Goal: Information Seeking & Learning: Learn about a topic

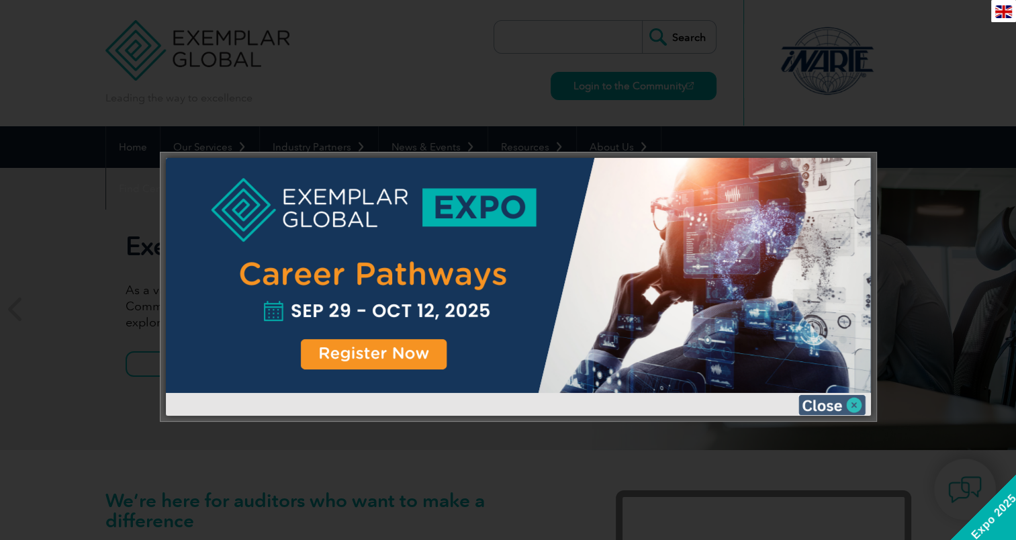
click at [853, 400] on img at bounding box center [831, 405] width 67 height 20
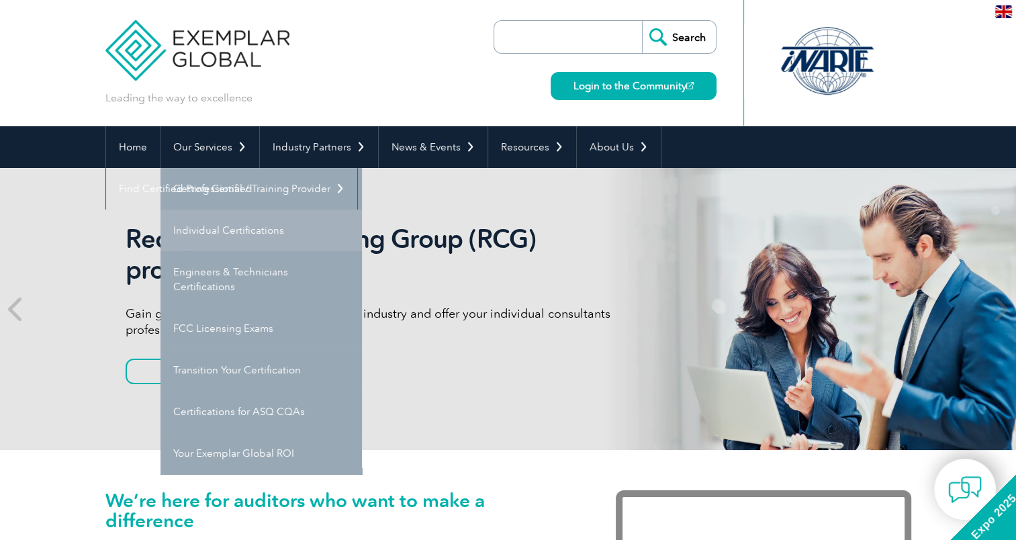
click at [236, 221] on link "Individual Certifications" at bounding box center [260, 230] width 201 height 42
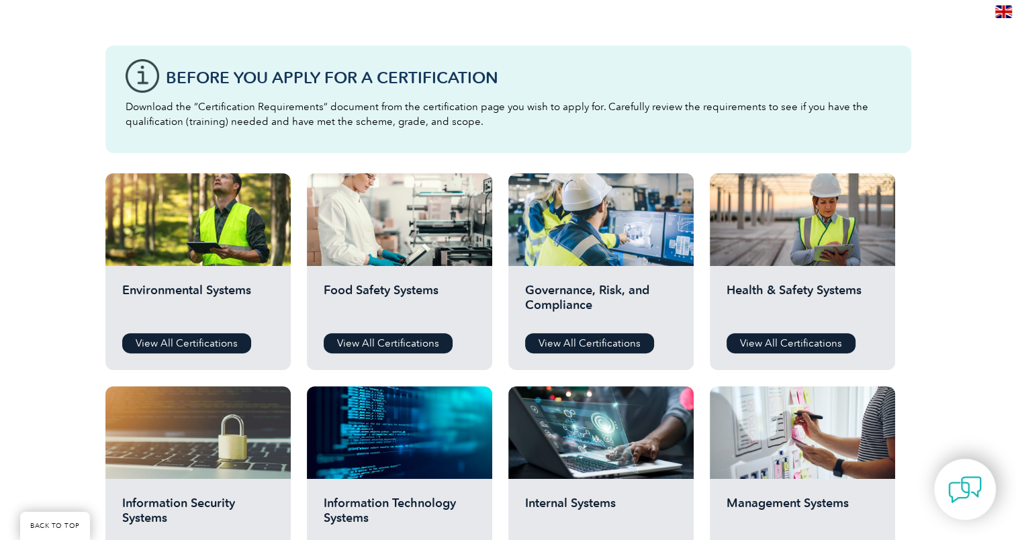
scroll to position [537, 0]
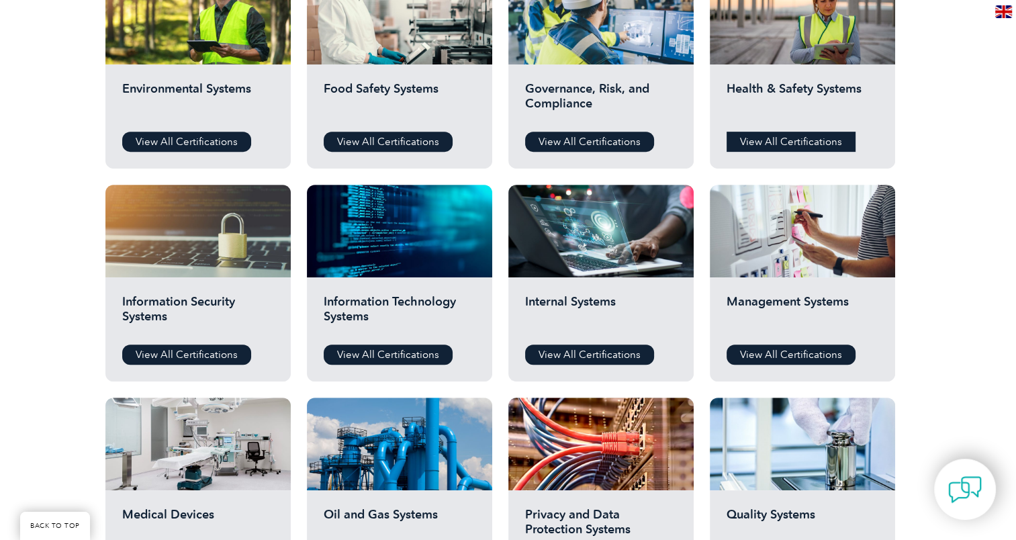
click at [790, 145] on link "View All Certifications" at bounding box center [790, 142] width 129 height 20
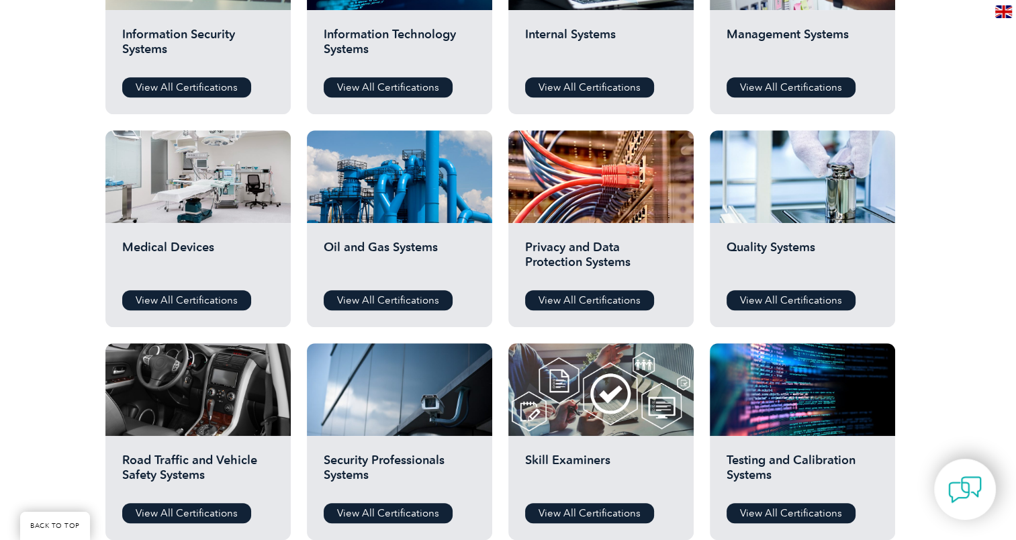
scroll to position [805, 0]
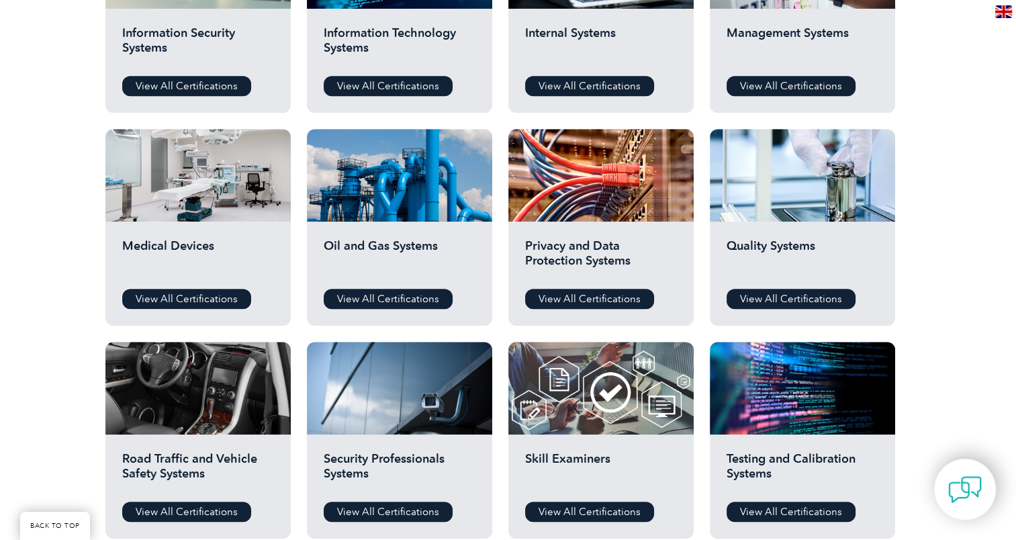
drag, startPoint x: 184, startPoint y: 298, endPoint x: 189, endPoint y: 281, distance: 17.6
click at [184, 298] on link "View All Certifications" at bounding box center [186, 299] width 129 height 20
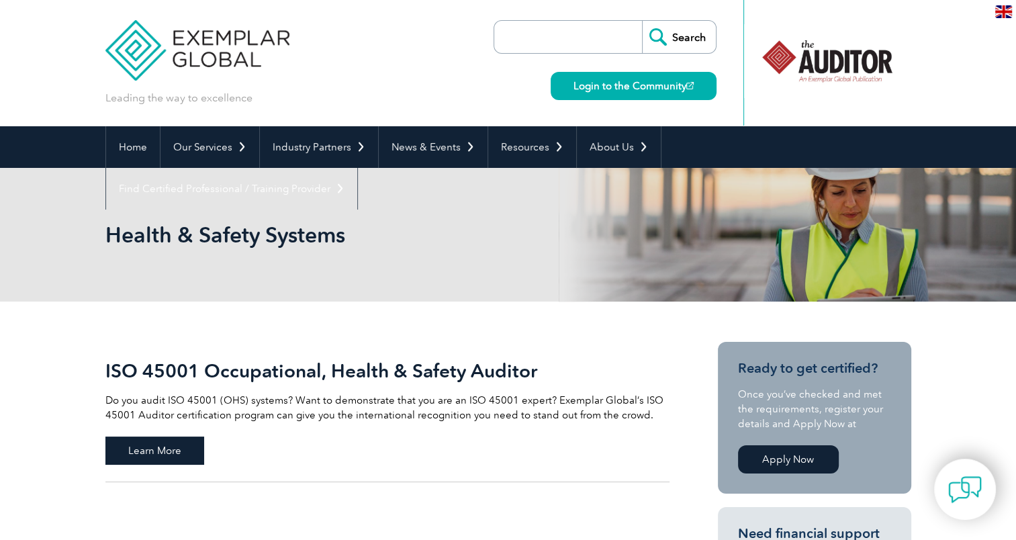
click at [135, 446] on span "Learn More" at bounding box center [154, 450] width 99 height 28
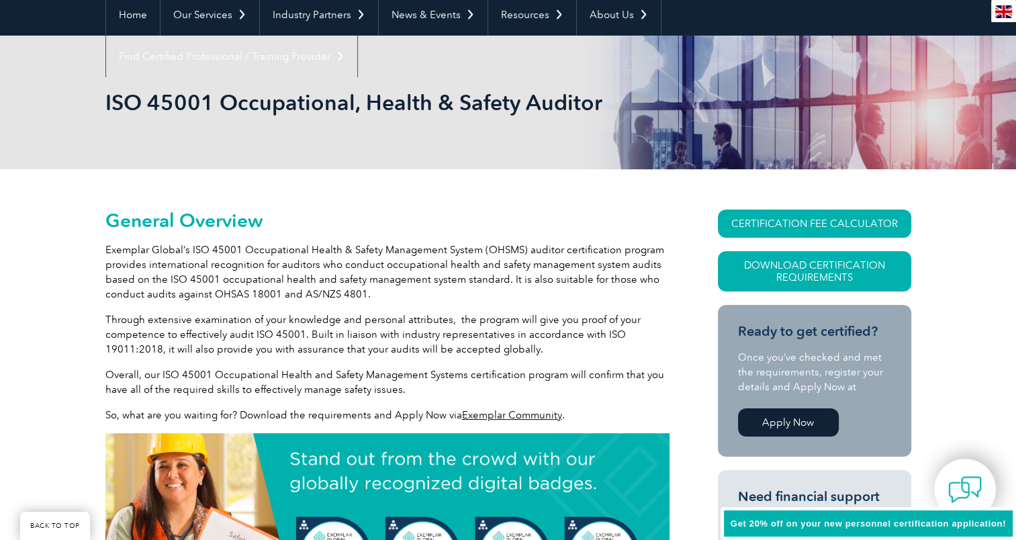
scroll to position [134, 0]
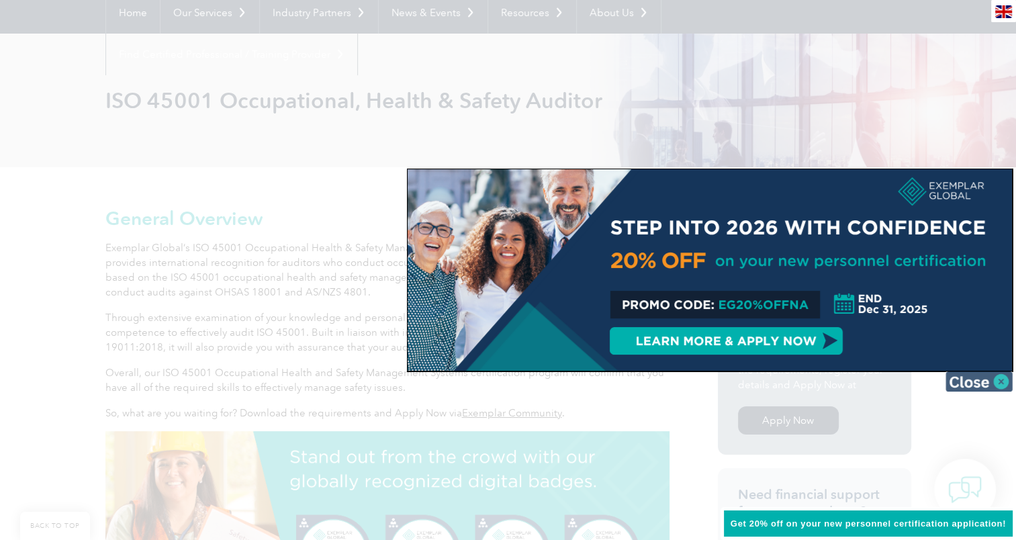
click at [993, 379] on img at bounding box center [978, 381] width 67 height 20
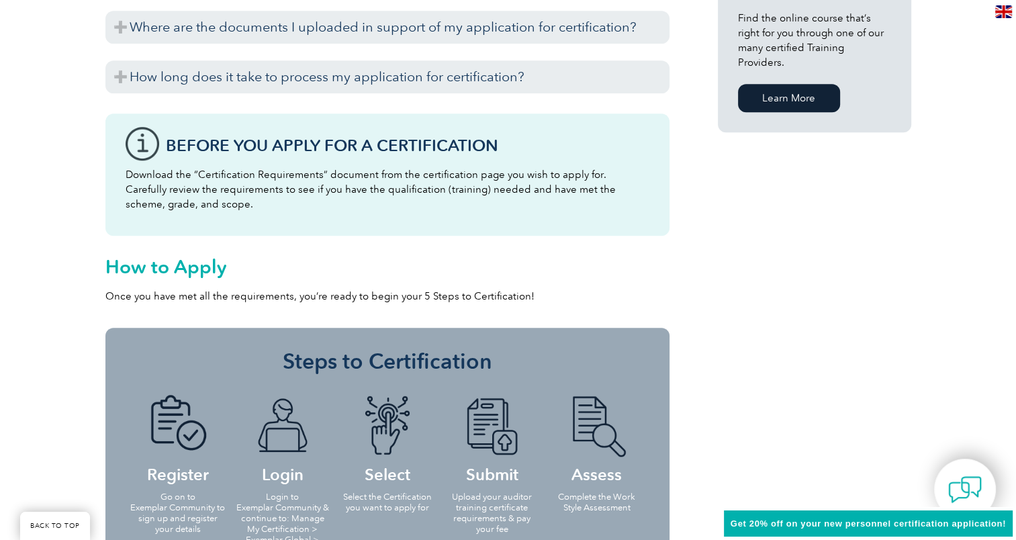
scroll to position [1342, 0]
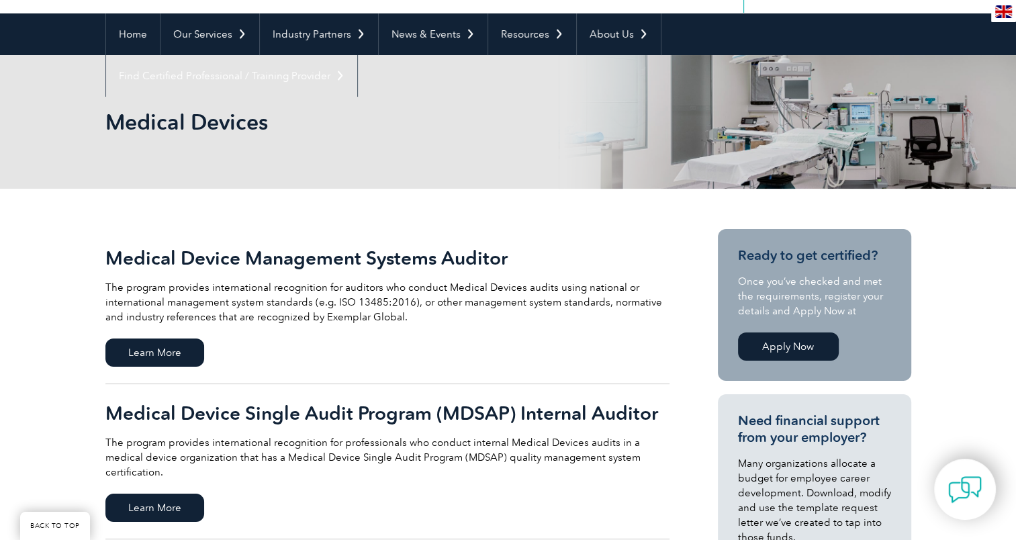
scroll to position [268, 0]
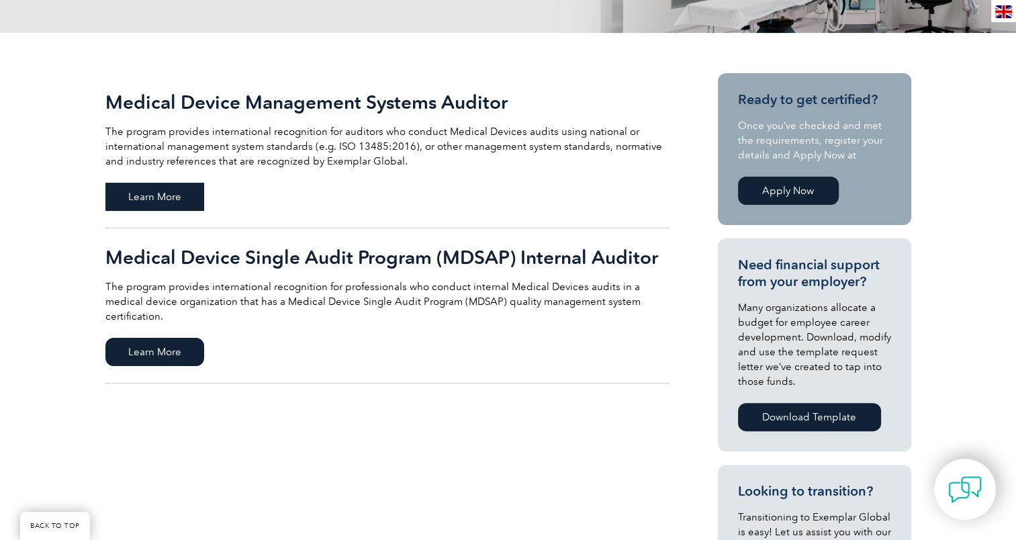
click at [185, 192] on span "Learn More" at bounding box center [154, 197] width 99 height 28
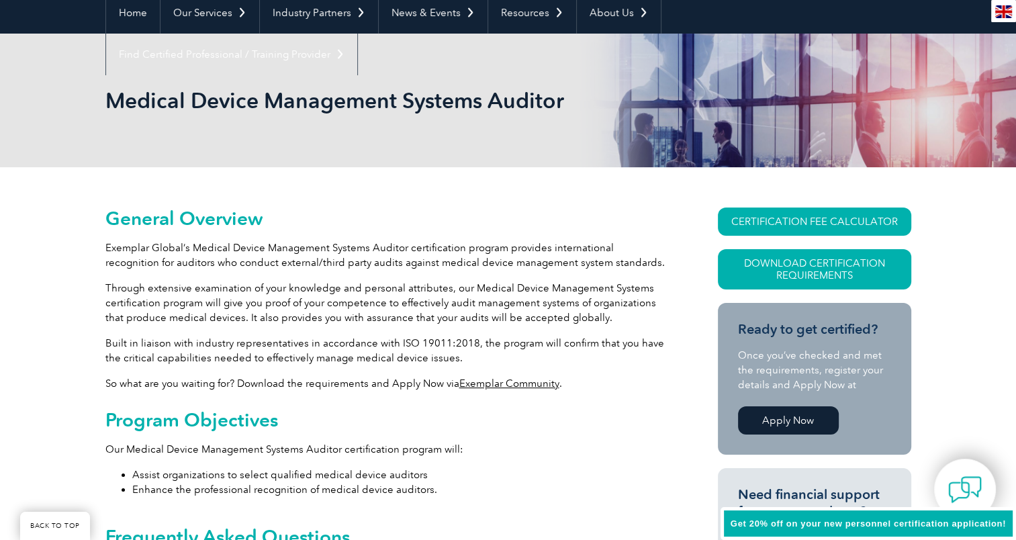
scroll to position [201, 0]
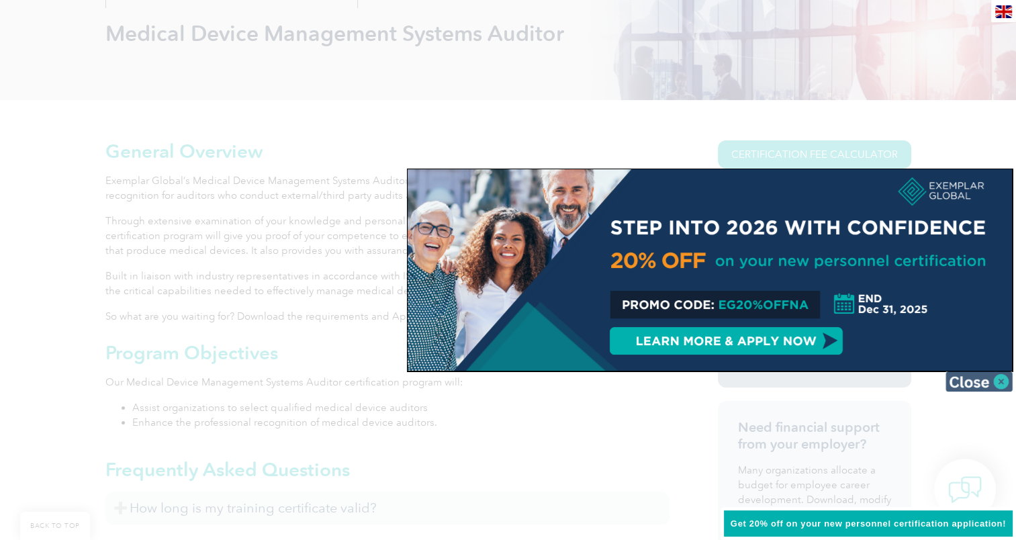
click at [996, 380] on img at bounding box center [978, 381] width 67 height 20
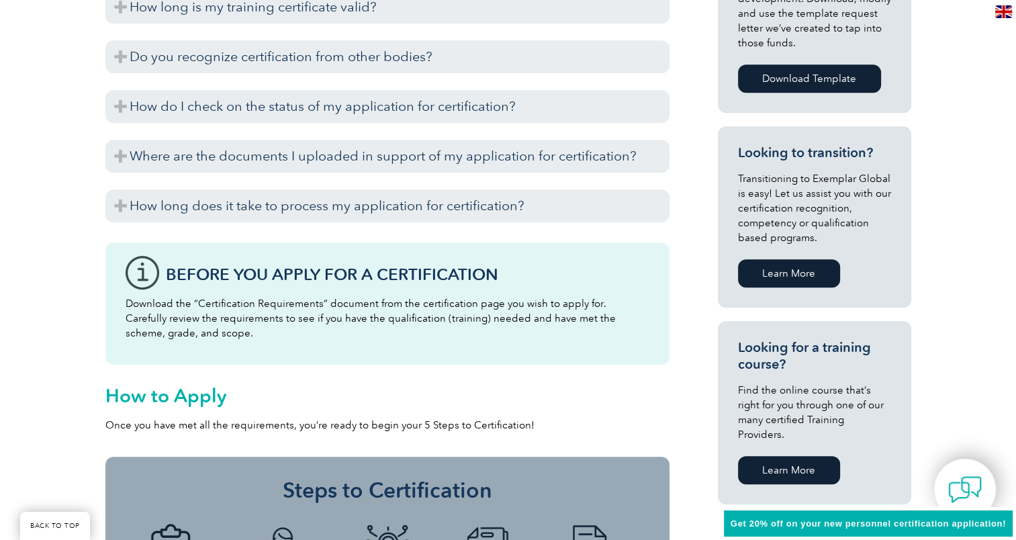
scroll to position [568, 0]
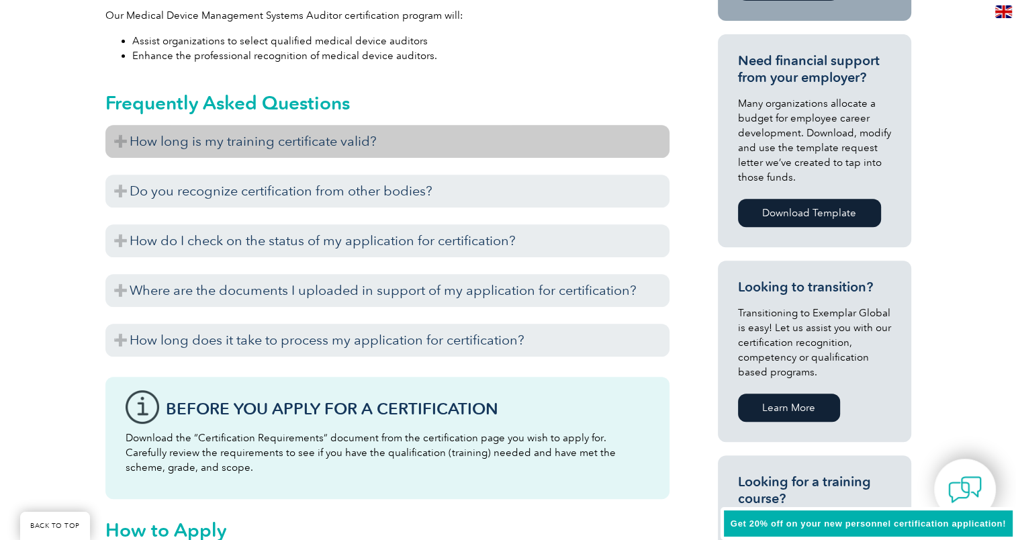
click at [126, 146] on h3 "How long is my training certificate valid?" at bounding box center [387, 141] width 564 height 33
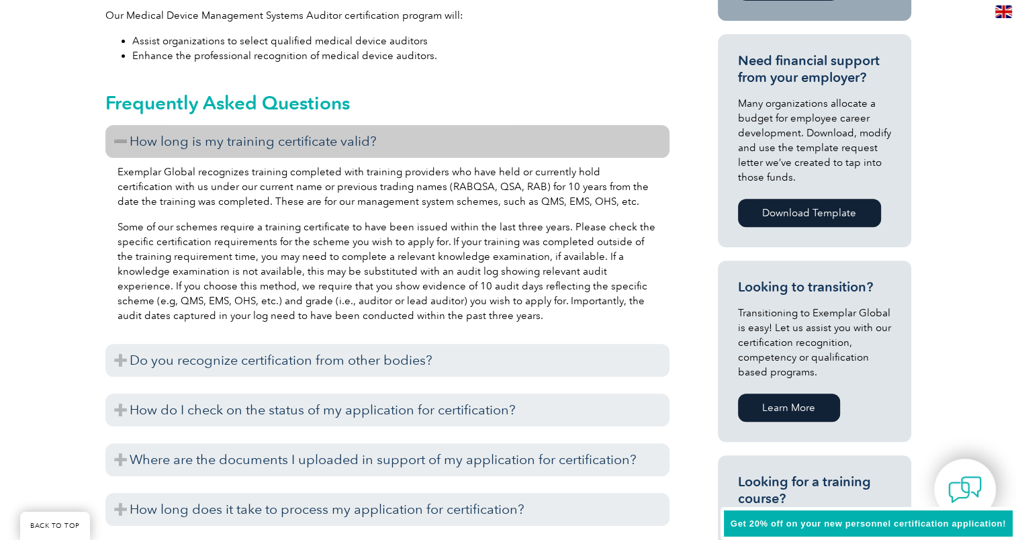
scroll to position [769, 0]
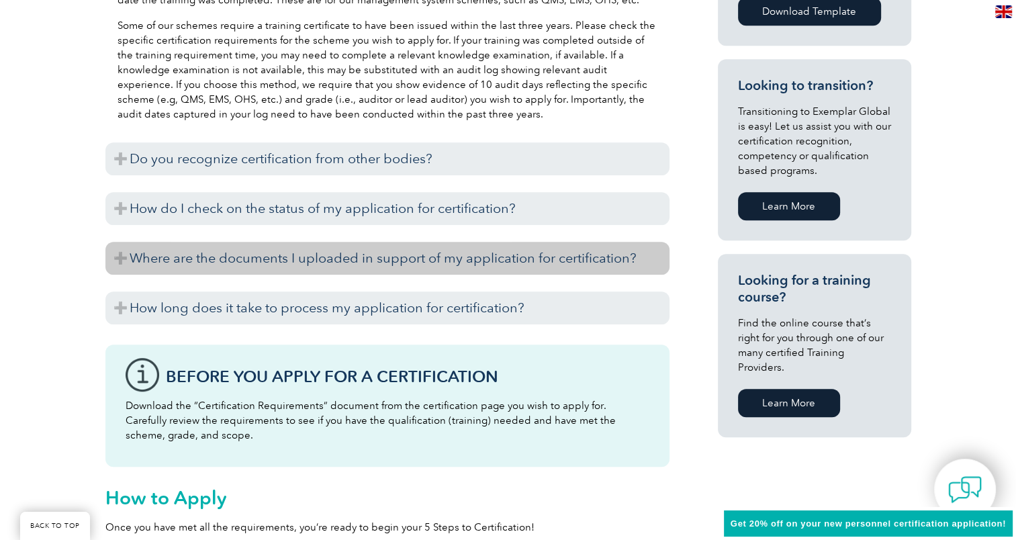
click at [124, 257] on h3 "Where are the documents I uploaded in support of my application for certificati…" at bounding box center [387, 258] width 564 height 33
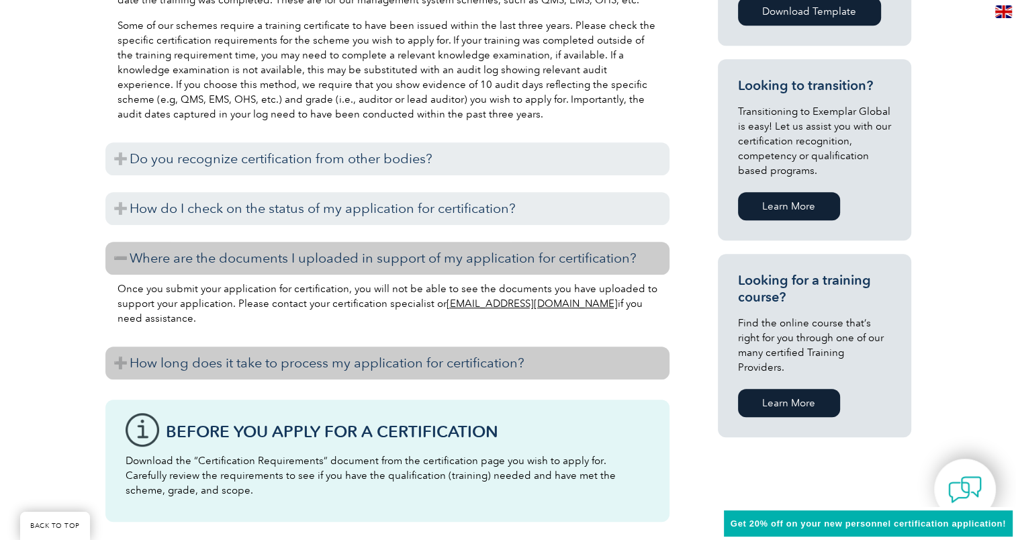
click at [121, 362] on h3 "How long does it take to process my application for certification?" at bounding box center [387, 362] width 564 height 33
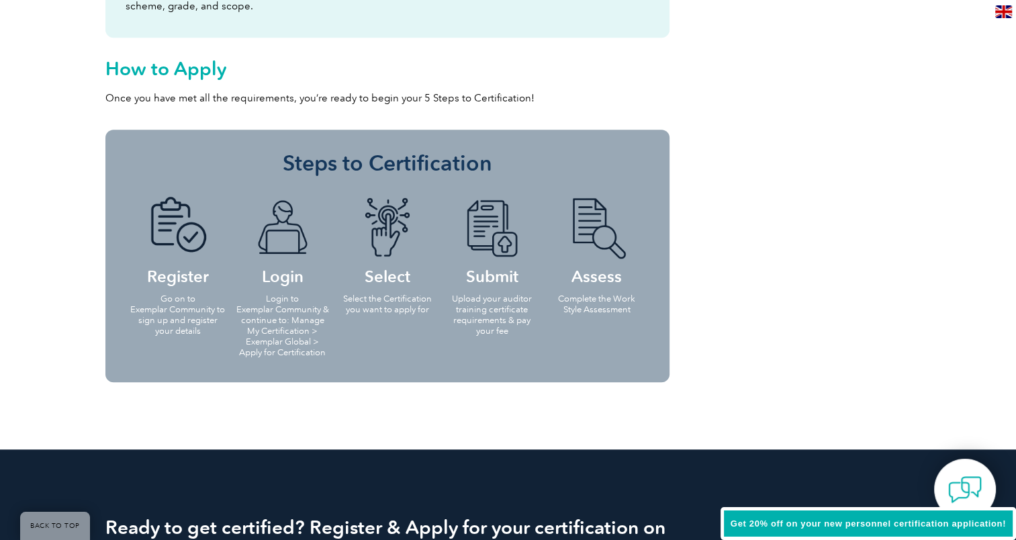
scroll to position [1440, 0]
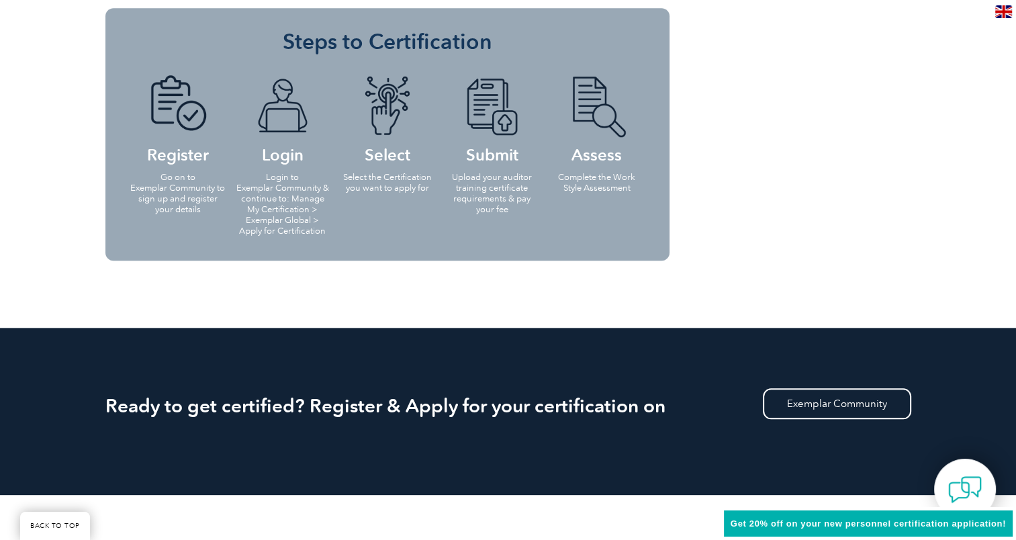
click at [275, 225] on p "Login to Exemplar Community & continue to: Manage My Certification > Exemplar G…" at bounding box center [282, 204] width 97 height 64
click at [200, 182] on p "Go on to Exemplar Community to sign up and register your details" at bounding box center [178, 193] width 97 height 43
click at [242, 196] on p "Login to Exemplar Community & continue to: Manage My Certification > Exemplar G…" at bounding box center [282, 204] width 97 height 64
click at [346, 184] on p "Select the Certification you want to apply for" at bounding box center [387, 182] width 97 height 21
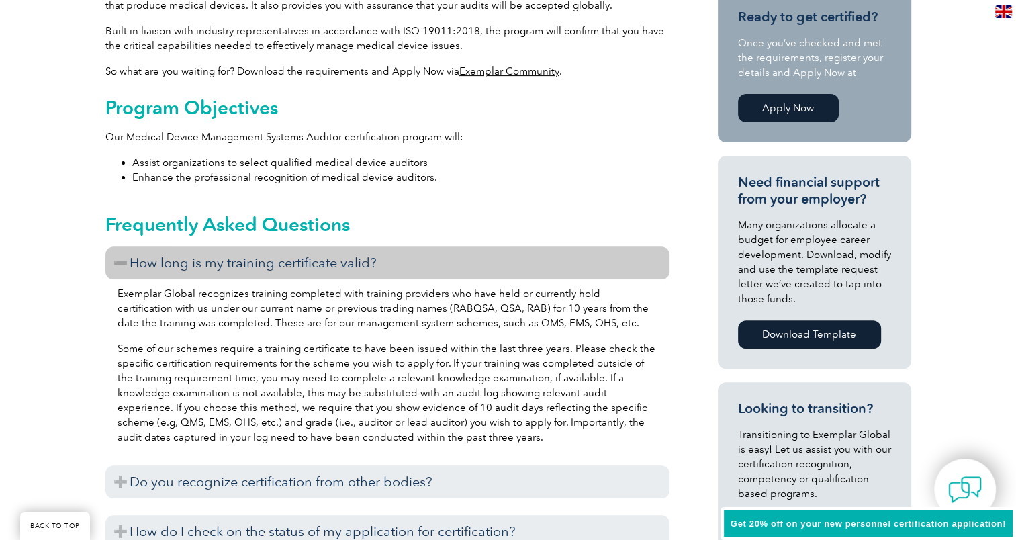
scroll to position [0, 0]
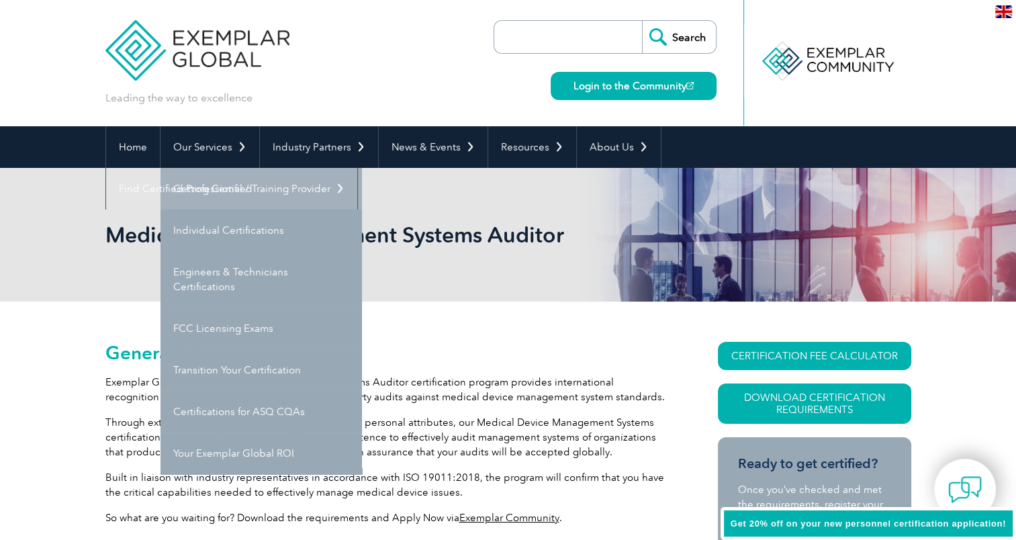
click at [208, 199] on link "Getting Certified" at bounding box center [260, 189] width 201 height 42
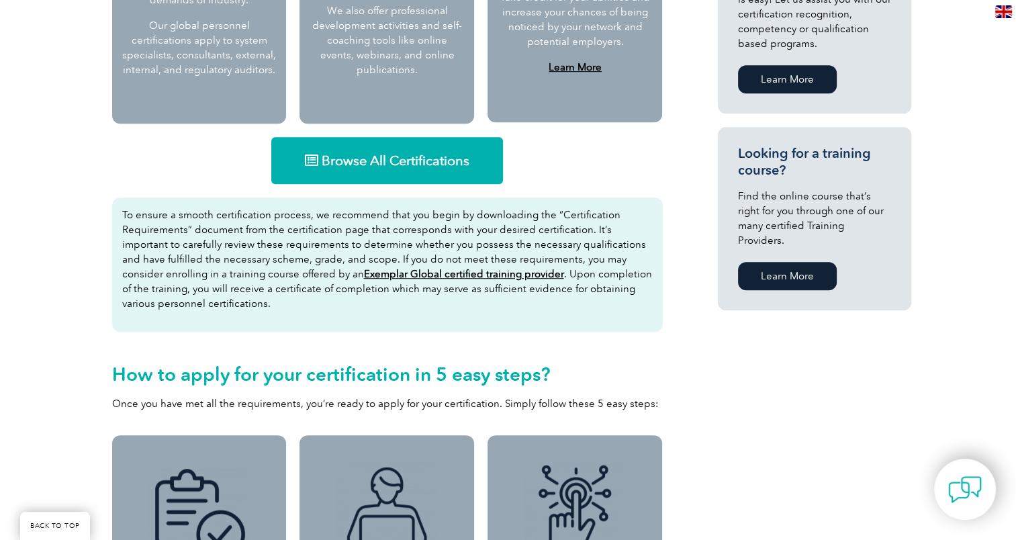
scroll to position [805, 0]
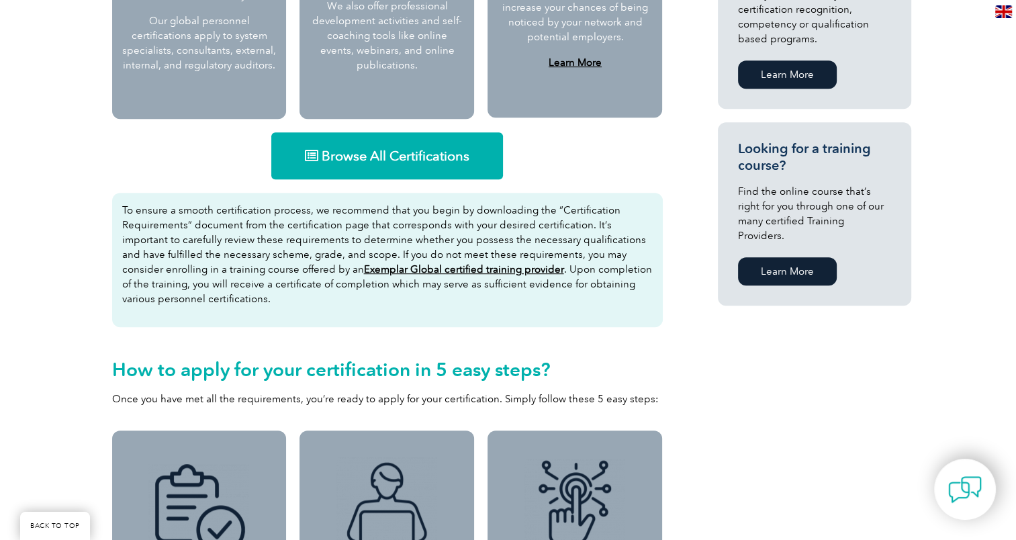
click at [373, 145] on link "Browse All Certifications" at bounding box center [387, 155] width 232 height 47
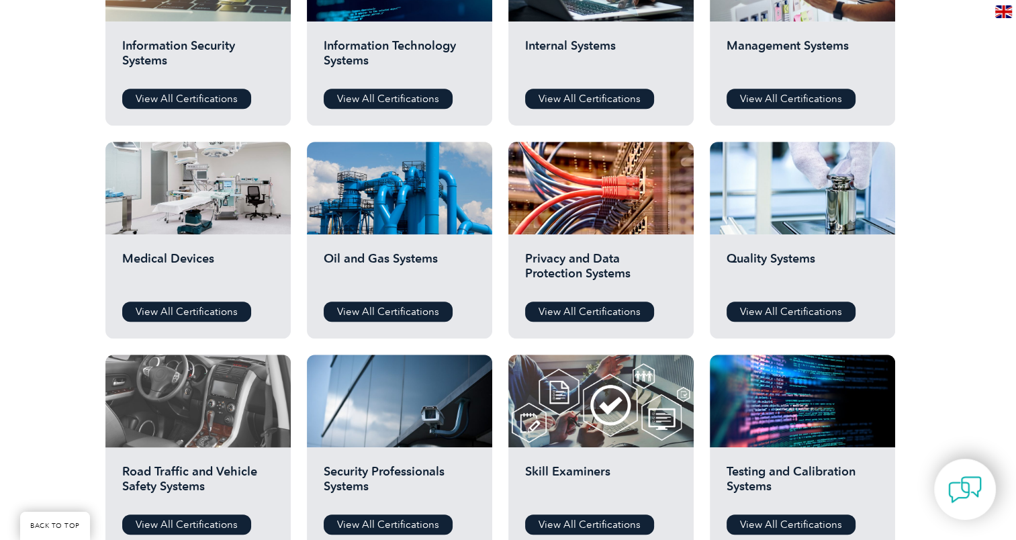
scroll to position [927, 0]
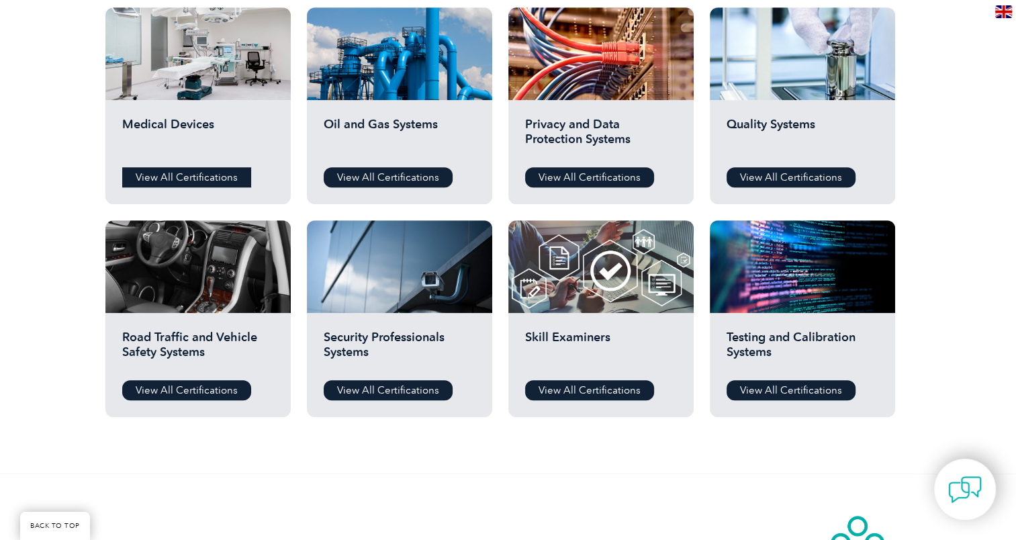
click at [180, 167] on link "View All Certifications" at bounding box center [186, 177] width 129 height 20
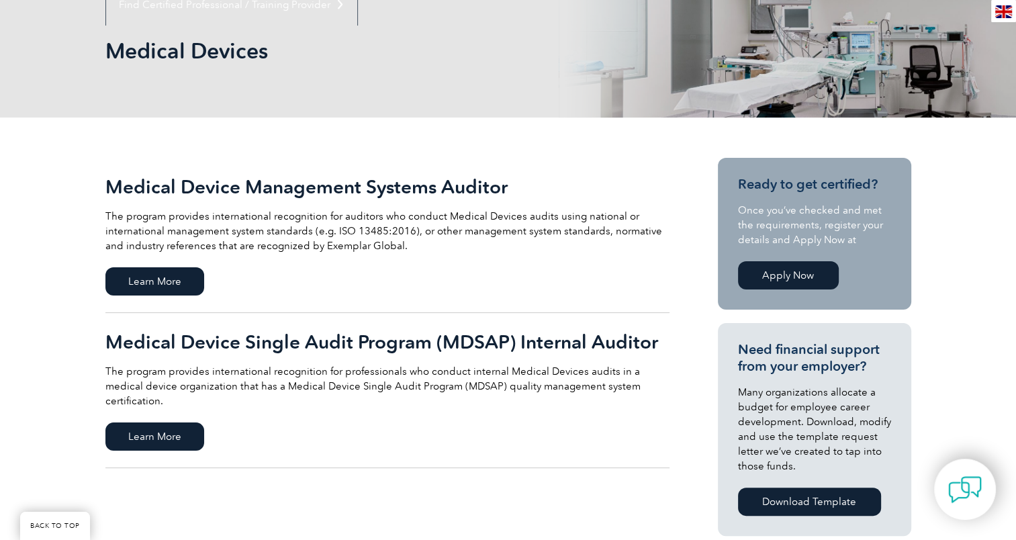
scroll to position [201, 0]
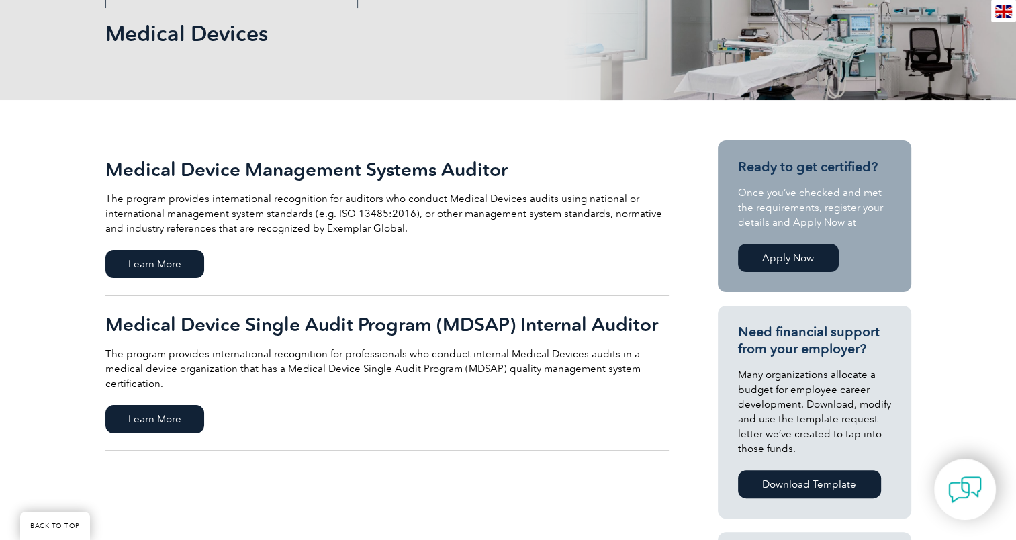
click at [450, 324] on h2 "Medical Device Single Audit Program (MDSAP) Internal Auditor" at bounding box center [387, 323] width 564 height 21
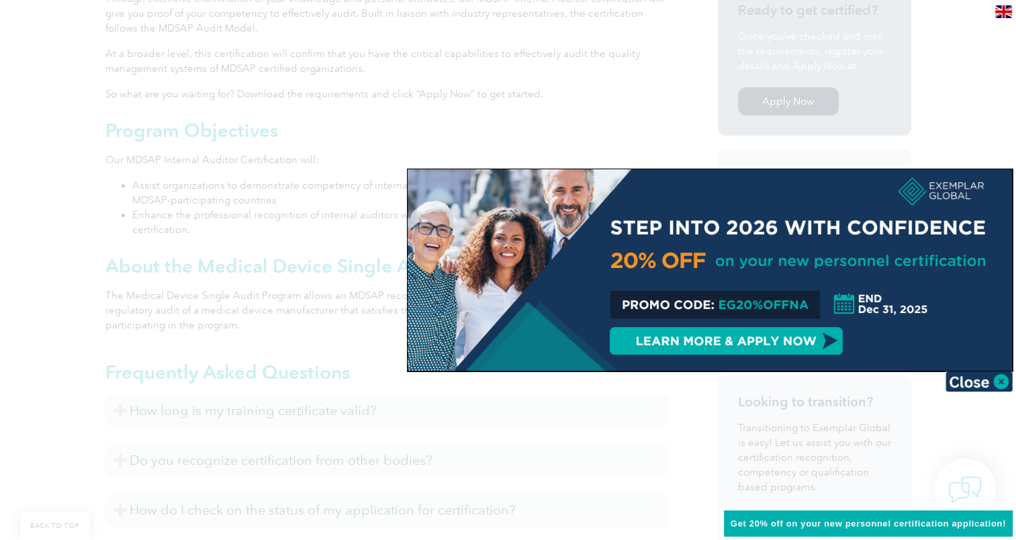
scroll to position [537, 0]
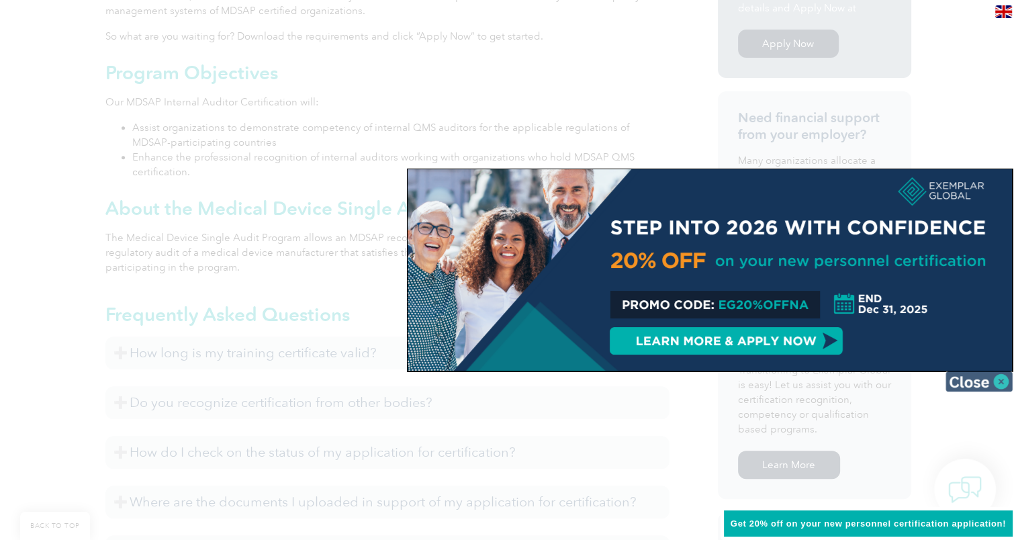
click at [974, 377] on img at bounding box center [978, 381] width 67 height 20
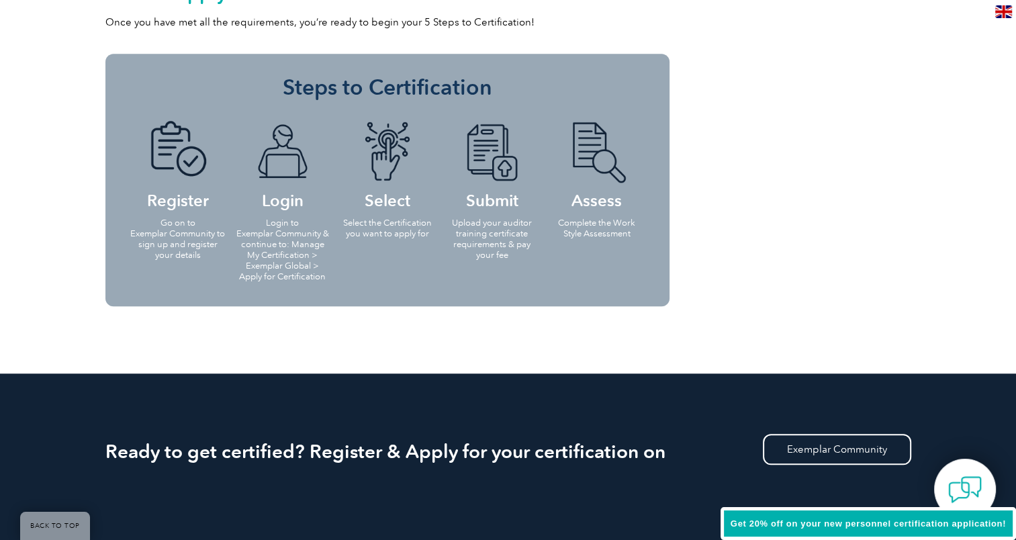
scroll to position [1285, 0]
